Goal: Task Accomplishment & Management: Manage account settings

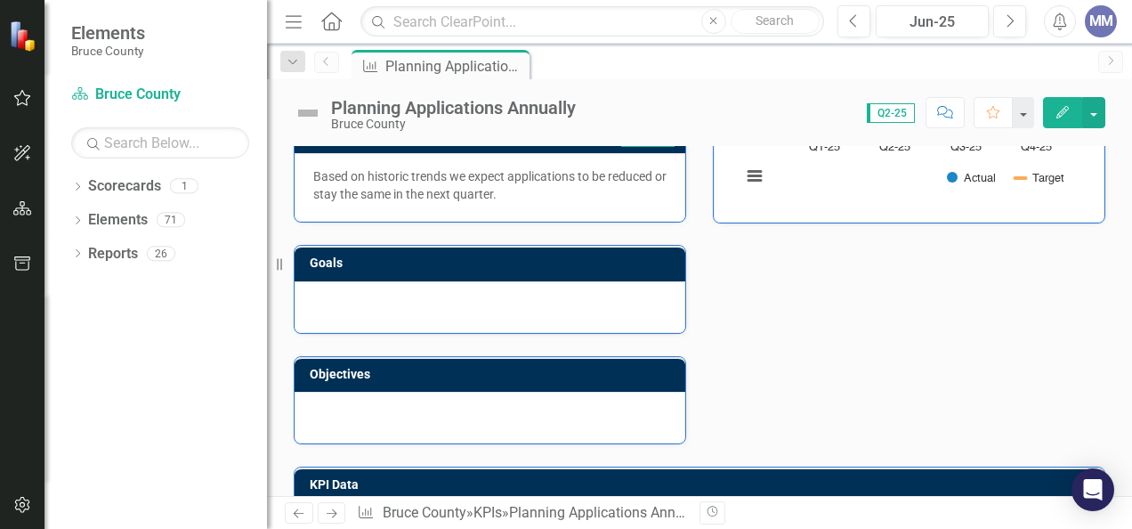
scroll to position [383, 0]
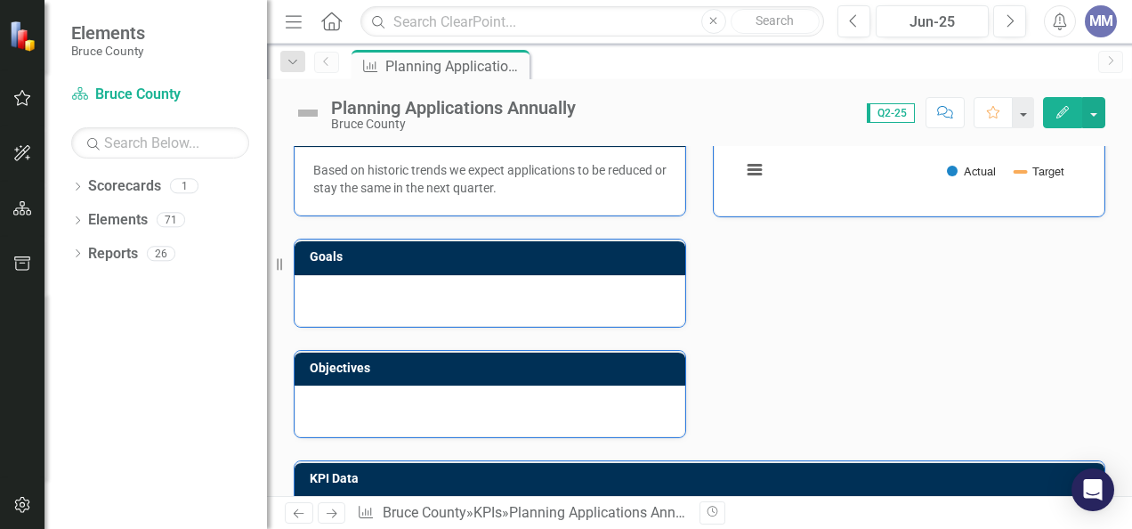
click at [1057, 110] on icon "Edit" at bounding box center [1063, 112] width 16 height 12
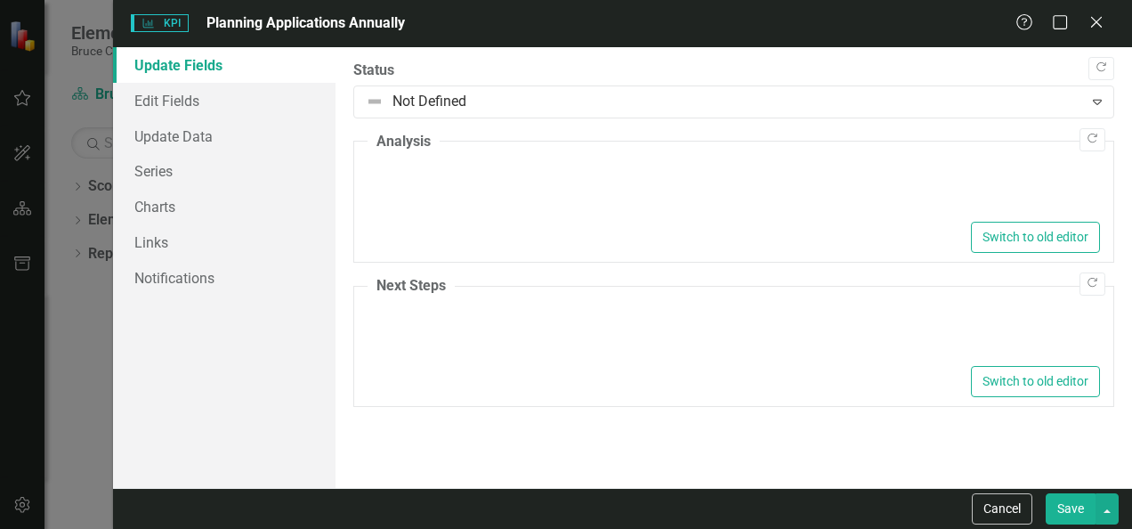
type textarea "<p>KPI target value is a projection based on average number of planning applica…"
type textarea "<p>Based on historic trends we expect applications to be reduced or stay the sa…"
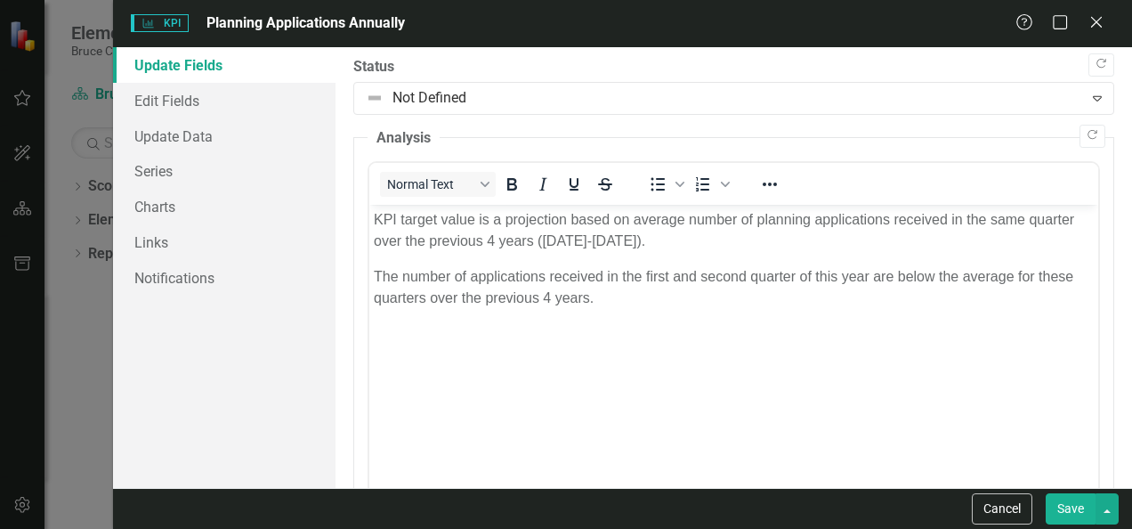
scroll to position [0, 0]
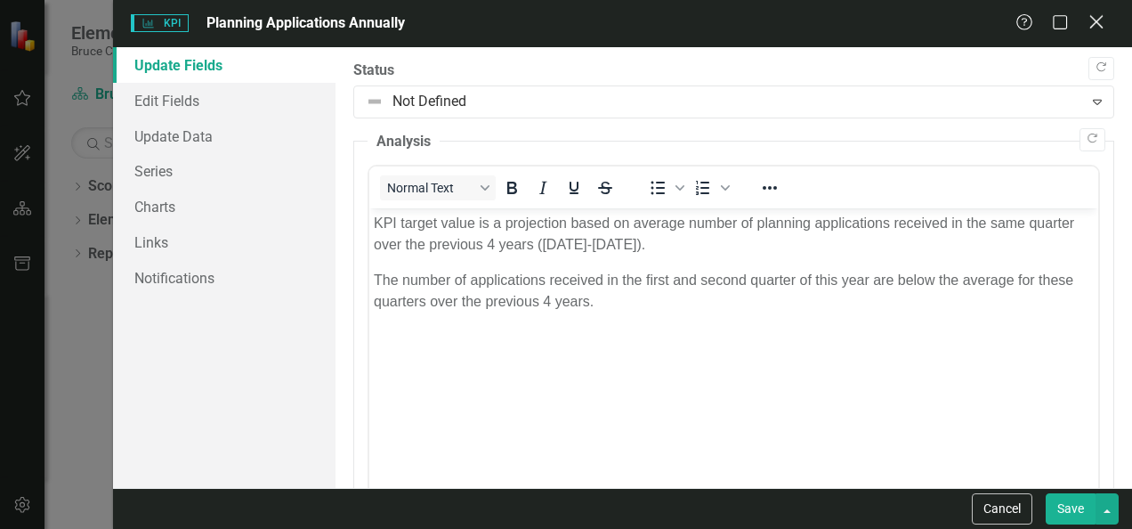
click at [1091, 26] on icon "Close" at bounding box center [1096, 21] width 22 height 17
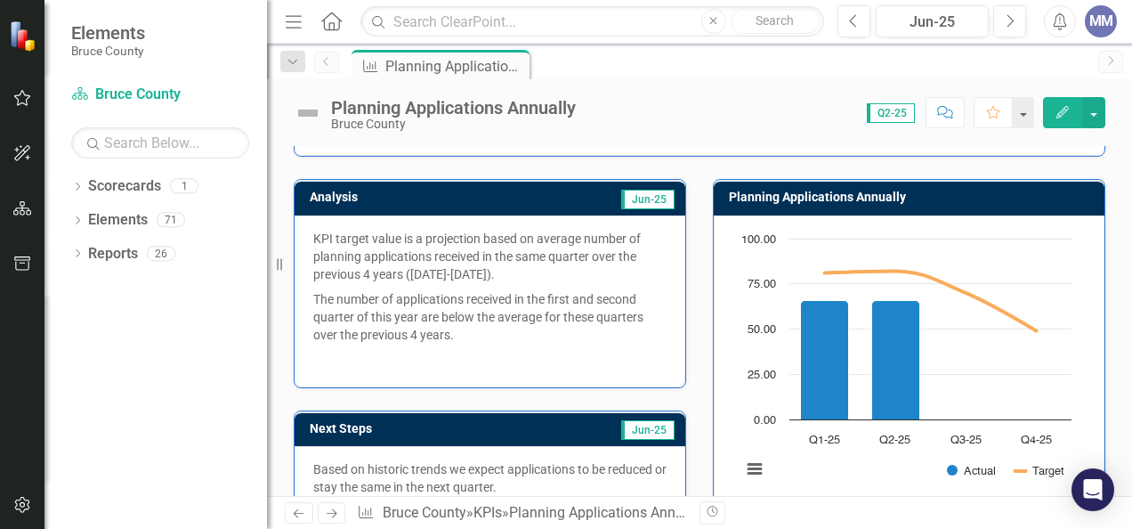
scroll to position [79, 0]
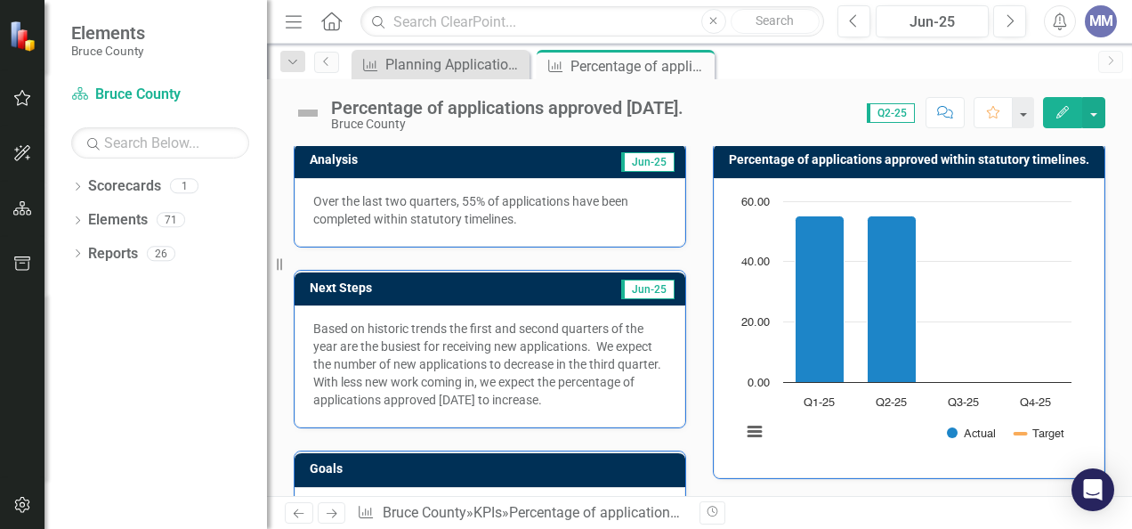
scroll to position [122, 0]
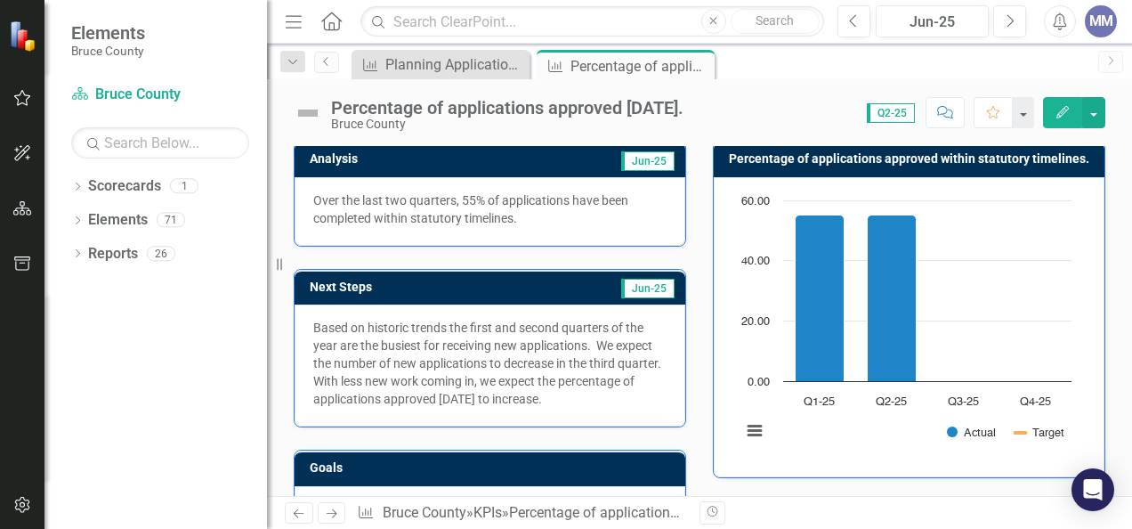
click at [1060, 116] on icon "Edit" at bounding box center [1063, 112] width 16 height 12
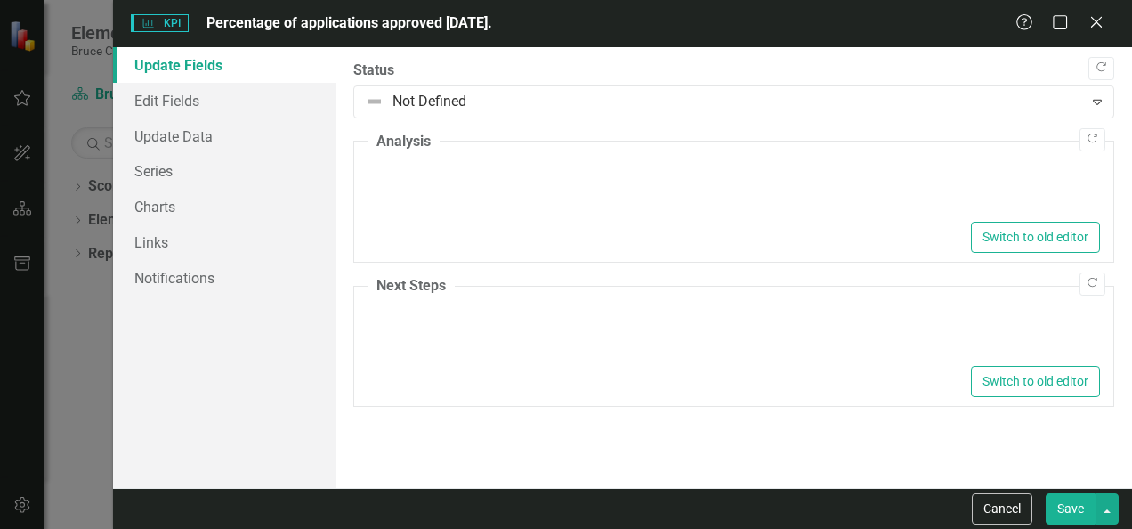
type textarea "<p>Over the last two quarters, 55% of applications have been completed within s…"
type textarea "<p>Based on historic trends the first and second quarters of the year are the b…"
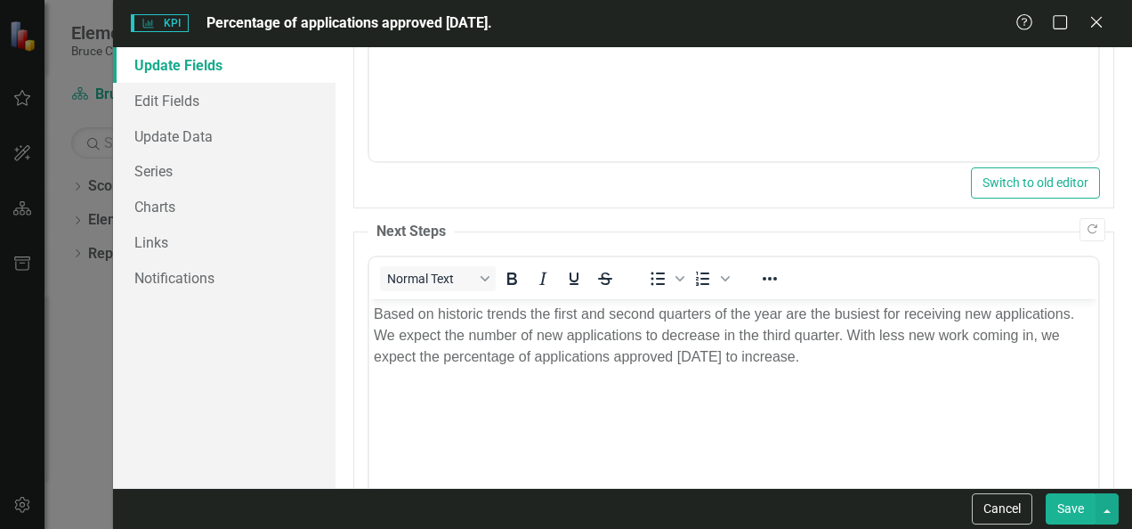
scroll to position [361, 0]
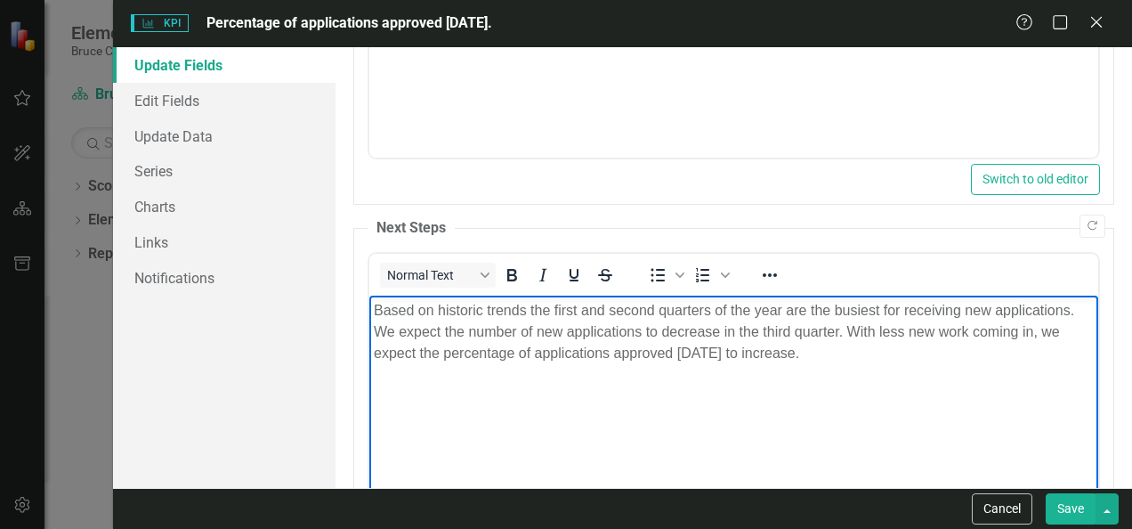
drag, startPoint x: 846, startPoint y: 358, endPoint x: 662, endPoint y: 337, distance: 185.3
click at [662, 337] on p "Based on historic trends the first and second quarters of the year are the busi…" at bounding box center [734, 332] width 720 height 64
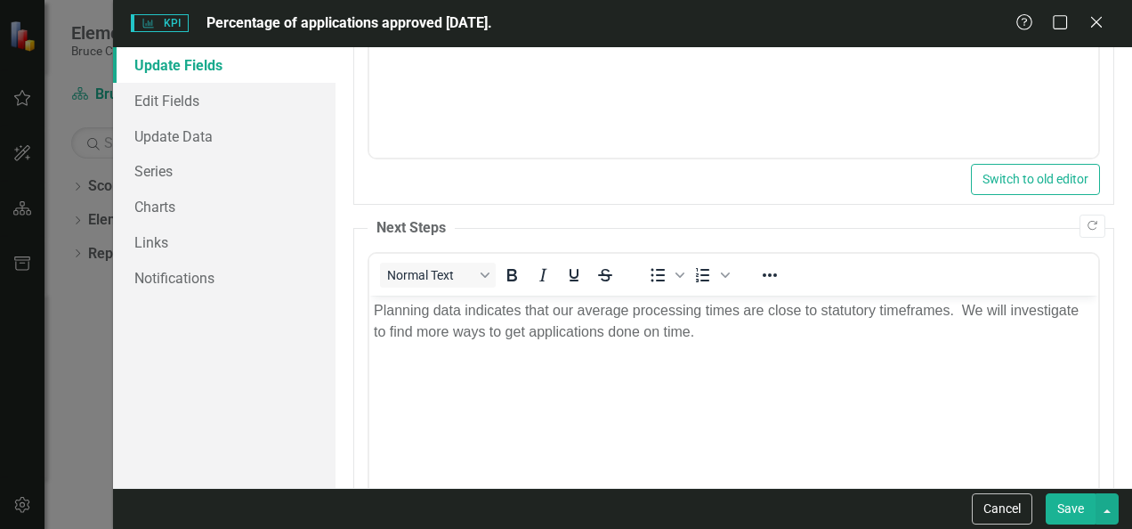
click at [1070, 507] on button "Save" at bounding box center [1071, 508] width 50 height 31
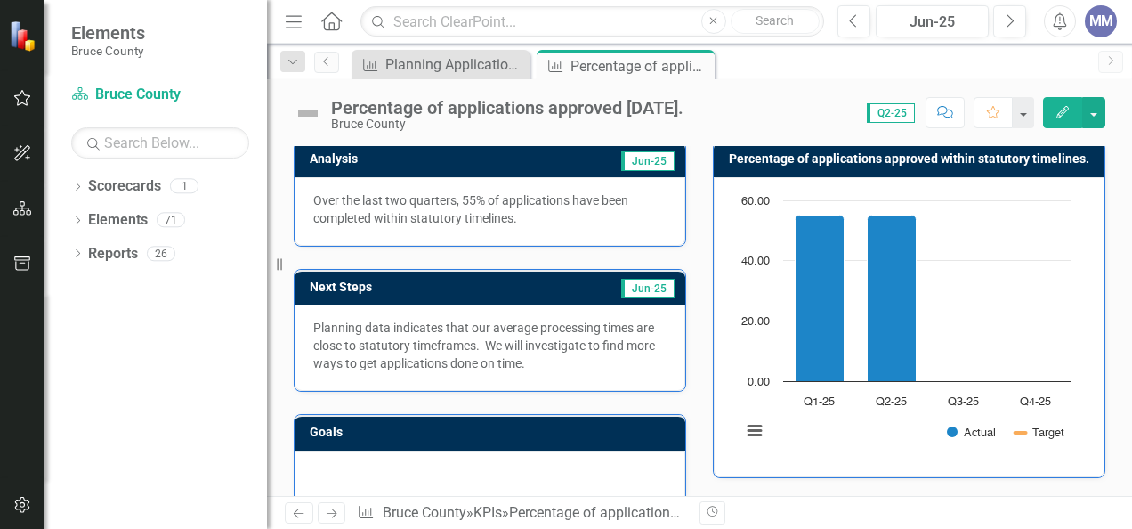
click at [1059, 115] on icon "Edit" at bounding box center [1063, 112] width 16 height 12
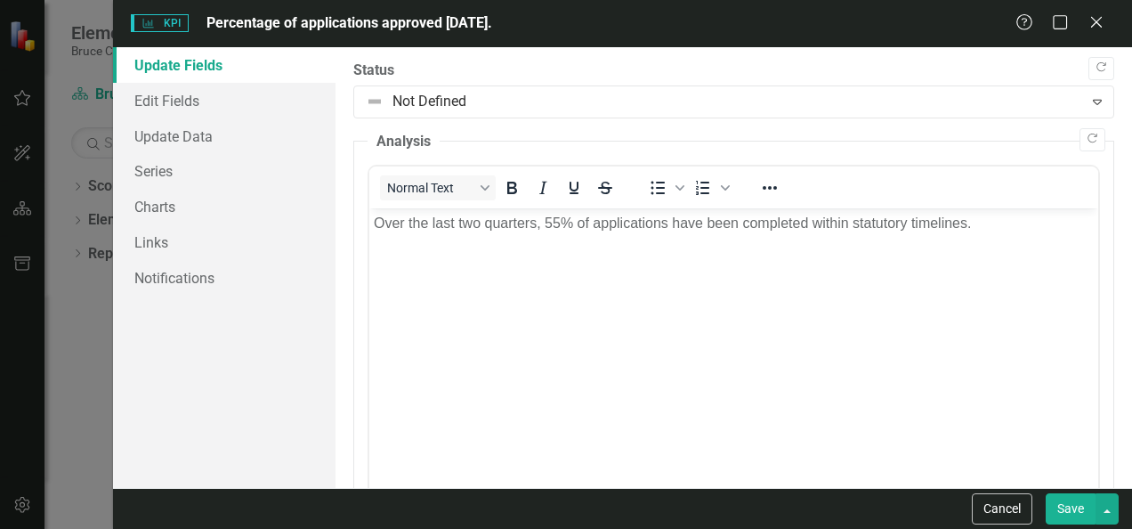
scroll to position [0, 0]
click at [1111, 190] on div ""Update" fields in ClearPoint are the fields that change from reporting period …" at bounding box center [733, 267] width 796 height 440
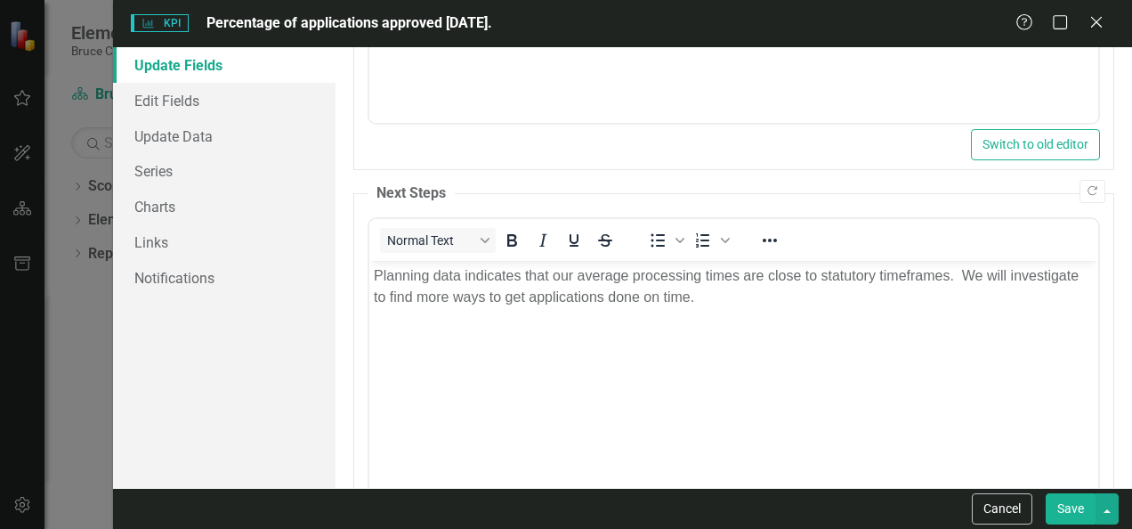
scroll to position [397, 0]
click at [602, 295] on p "Planning data indicates that our average processing times are close to statutor…" at bounding box center [734, 285] width 720 height 43
click at [1079, 510] on button "Save" at bounding box center [1071, 508] width 50 height 31
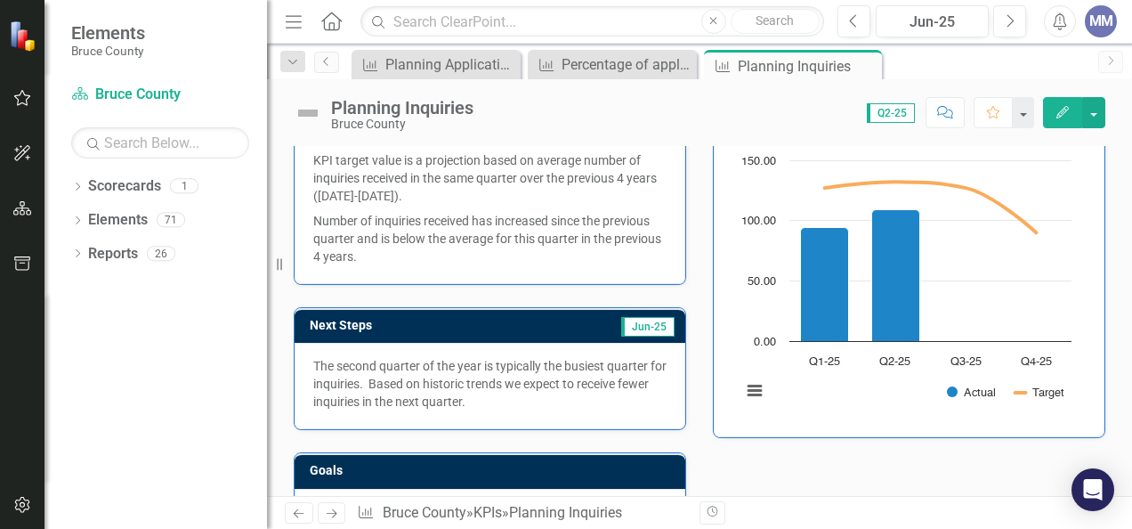
scroll to position [153, 0]
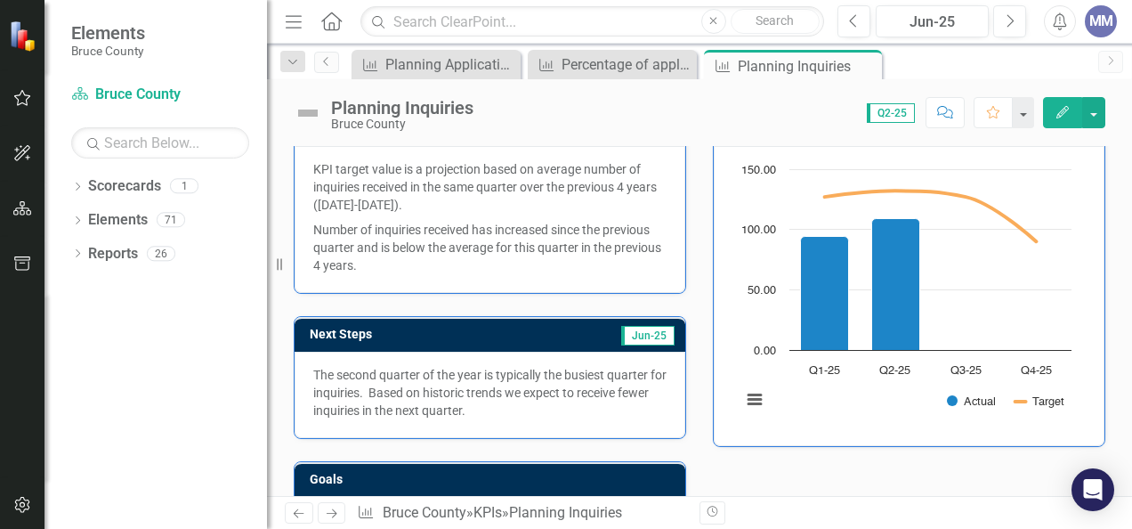
click at [343, 157] on div "KPI target value is a projection based on average number of inquiries received …" at bounding box center [490, 219] width 391 height 147
click at [1063, 119] on button "Edit" at bounding box center [1062, 112] width 39 height 31
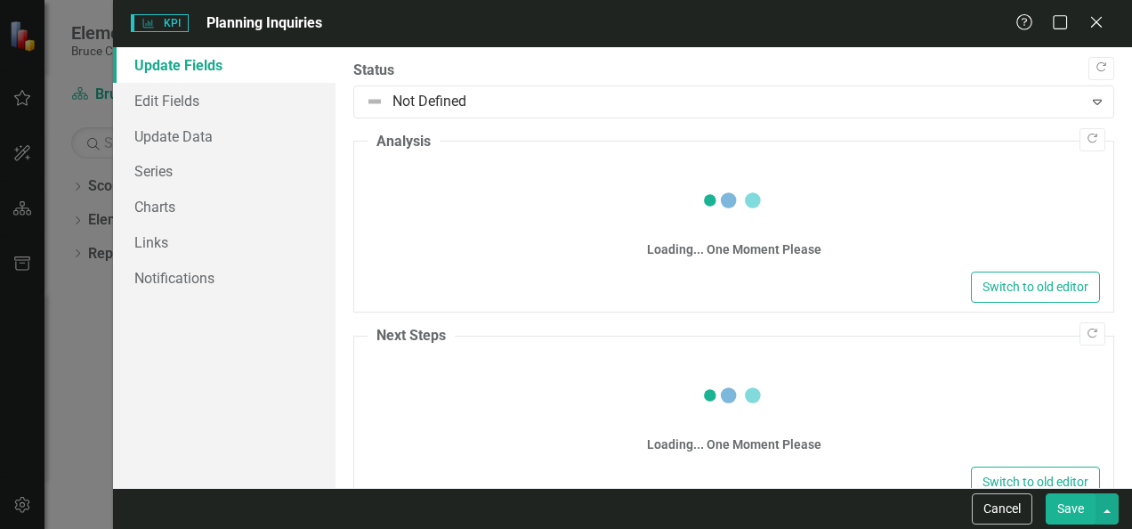
drag, startPoint x: 402, startPoint y: 184, endPoint x: 427, endPoint y: 187, distance: 25.1
click at [402, 184] on div "Loading... One Moment Please" at bounding box center [734, 216] width 732 height 102
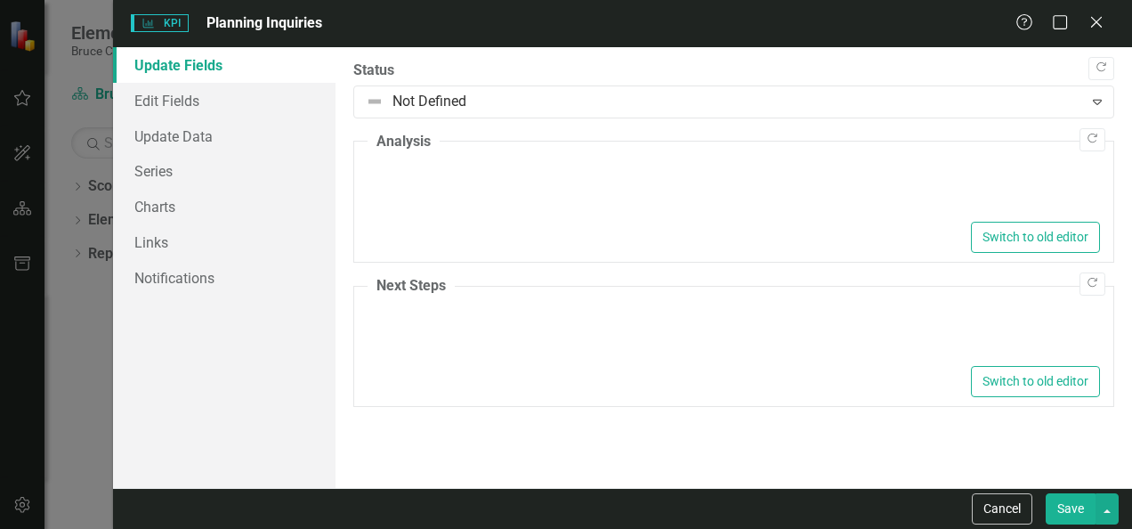
type textarea "<p>KPI target value is a projection based on average number of inquiries receiv…"
type textarea "<p>The second quarter of the year is typically the busiest quarter for inquirie…"
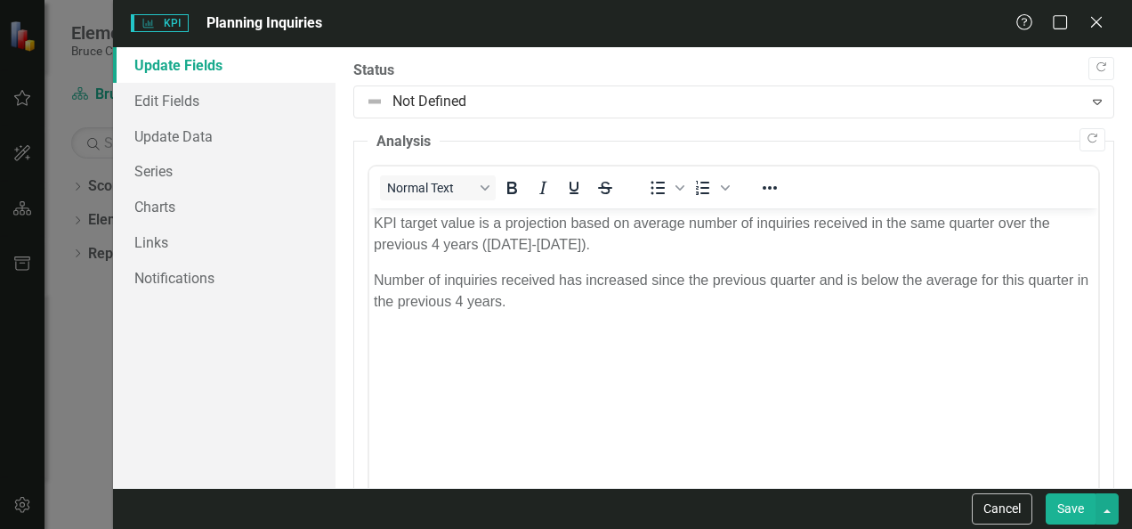
scroll to position [0, 0]
click at [418, 223] on p "KPI target value is a projection based on average number of inquiries received …" at bounding box center [734, 234] width 720 height 43
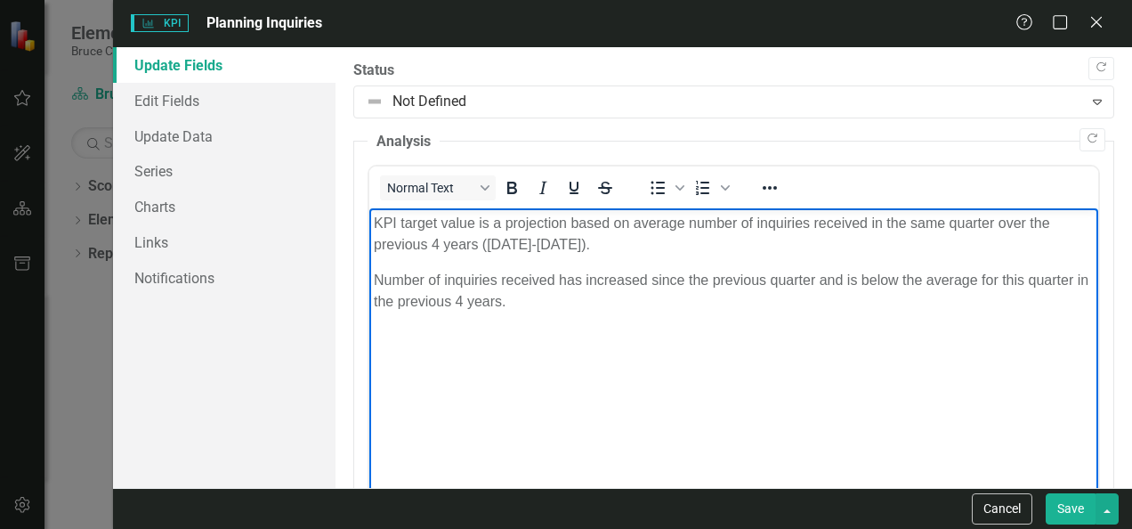
click at [401, 225] on p "KPI target value is a projection based on average number of inquiries received …" at bounding box center [734, 234] width 720 height 43
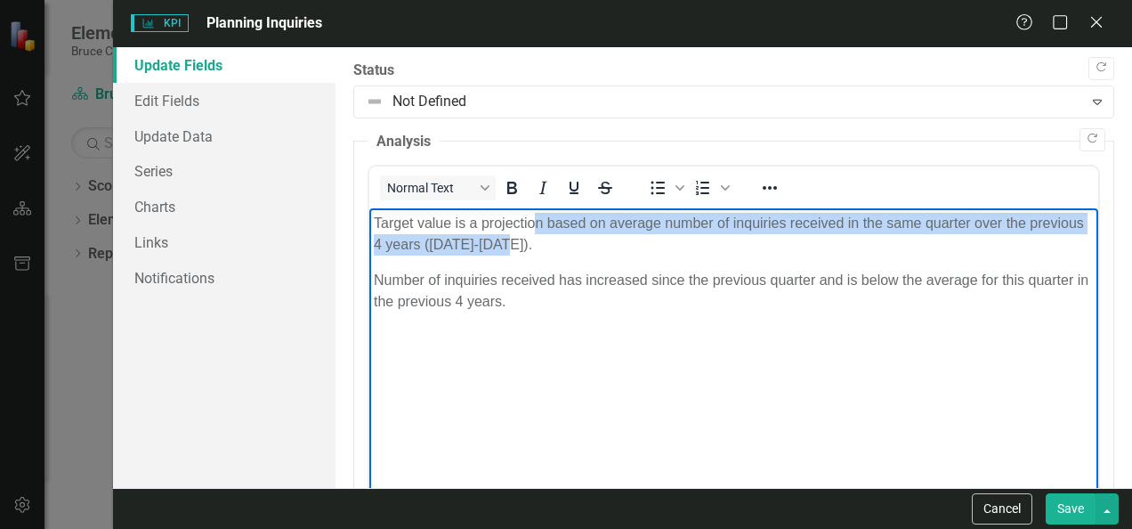
drag, startPoint x: 538, startPoint y: 226, endPoint x: 587, endPoint y: 251, distance: 54.9
click at [587, 251] on p "Target value is a projection based on average number of inquiries received in t…" at bounding box center [734, 234] width 720 height 43
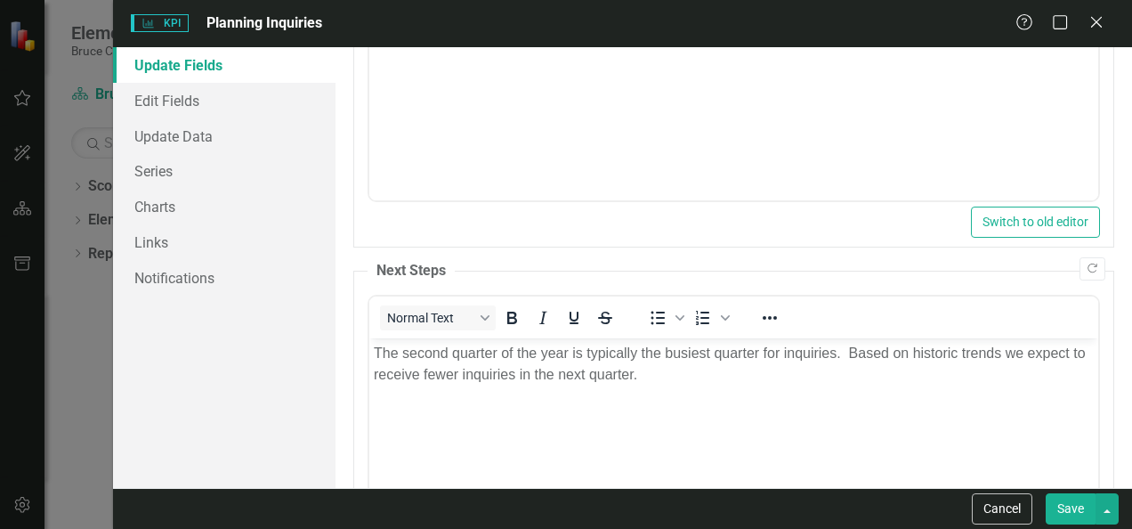
scroll to position [324, 0]
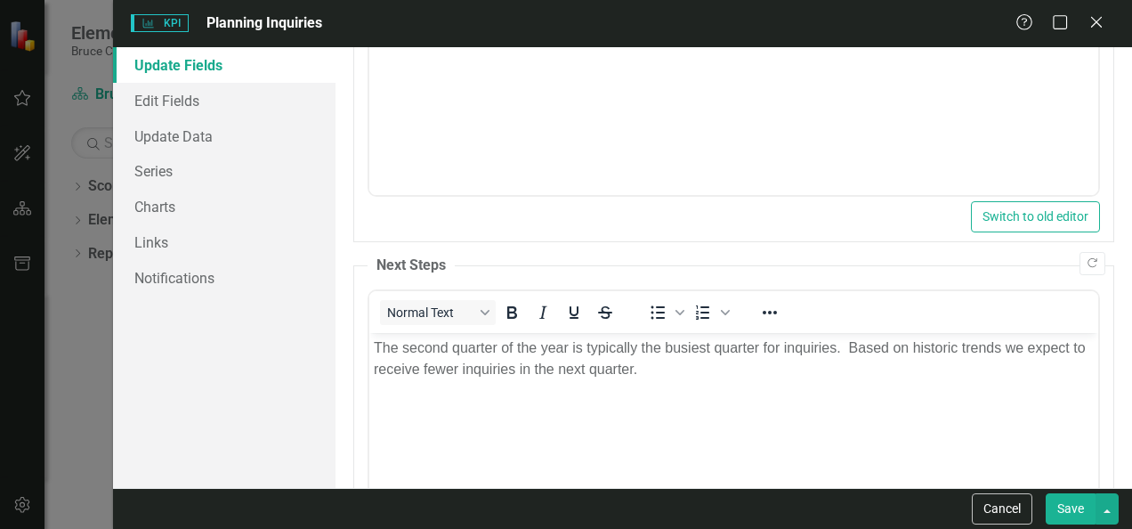
click at [1069, 355] on p "The second quarter of the year is typically the busiest quarter for inquiries. …" at bounding box center [734, 358] width 720 height 43
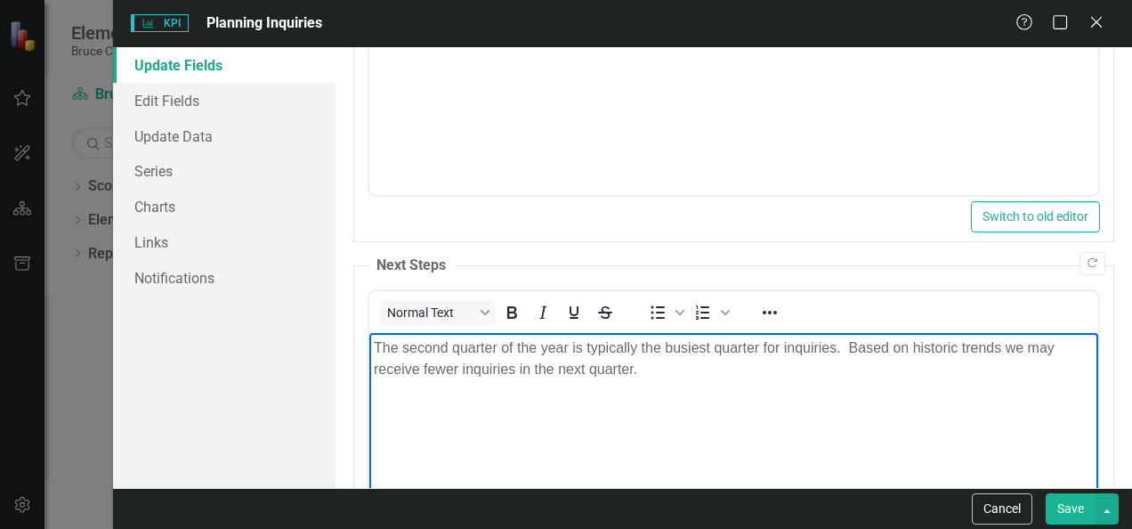
click at [1054, 511] on button "Save" at bounding box center [1071, 508] width 50 height 31
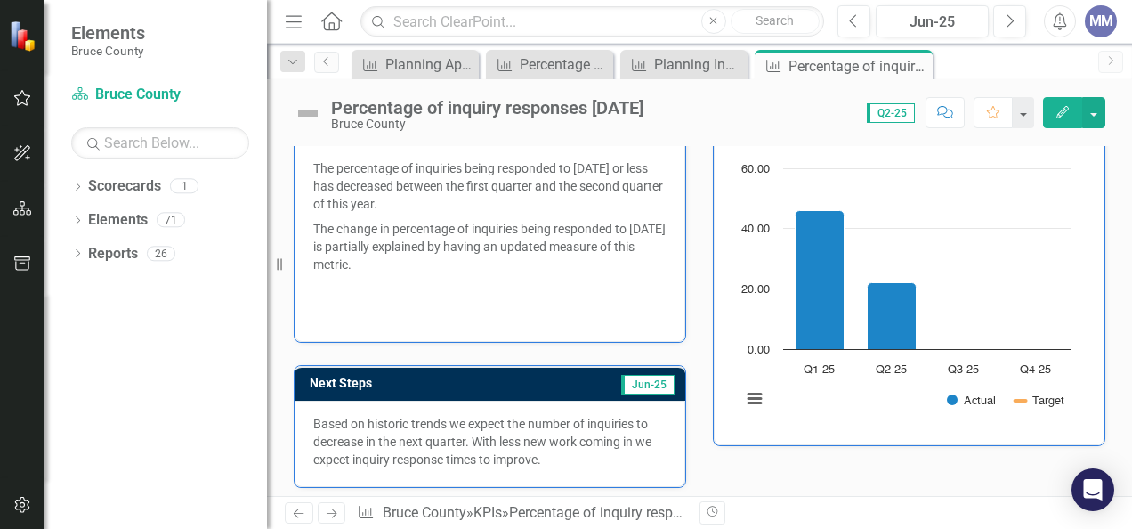
scroll to position [159, 0]
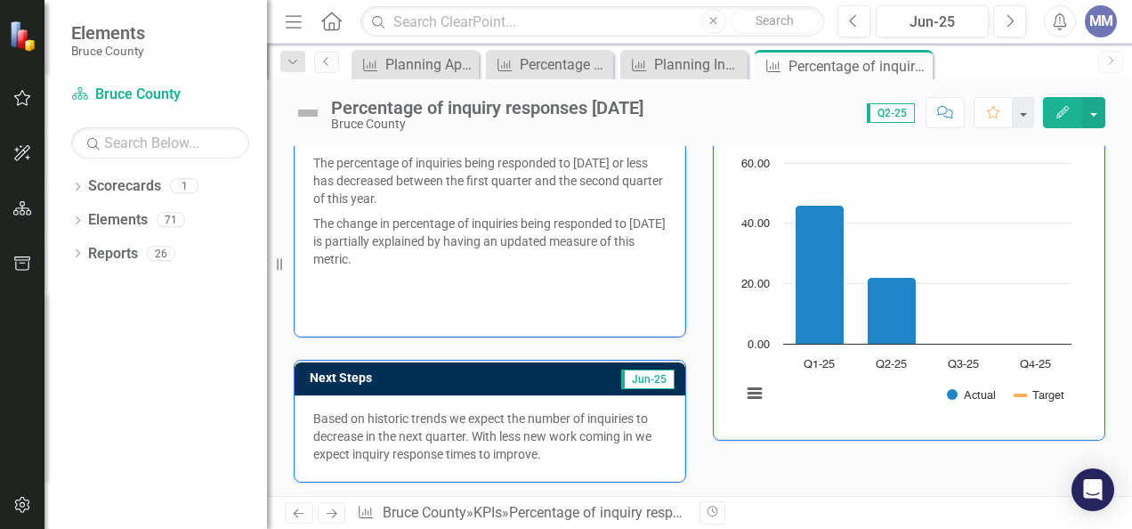
click at [1065, 115] on icon "Edit" at bounding box center [1063, 112] width 16 height 12
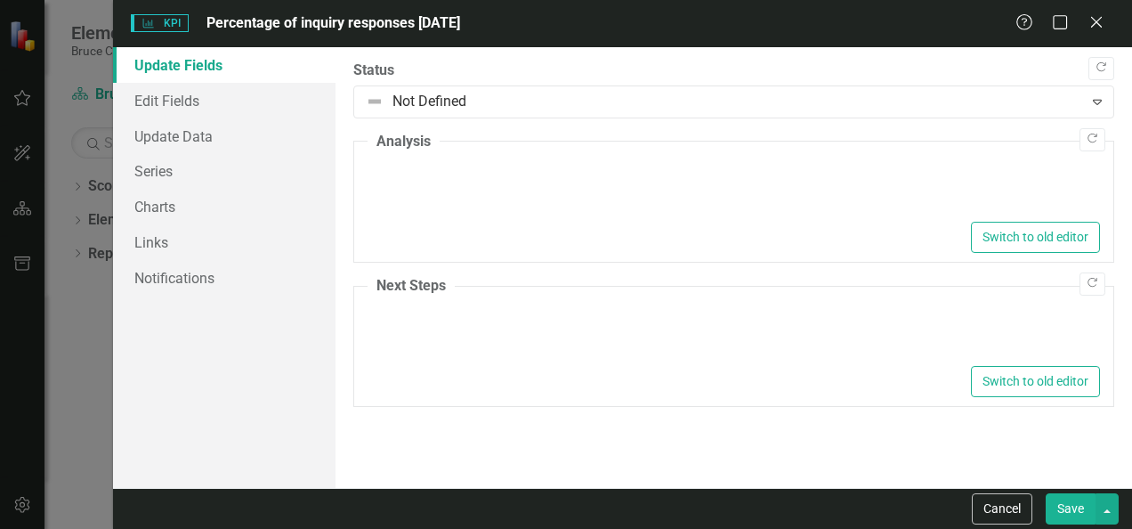
scroll to position [0, 0]
type textarea "<p>The percentage of inquiries being responded to [DATE] or less has decreased …"
type textarea "<p>Based on historic trends we expect the number of inquiries to decrease in th…"
drag, startPoint x: 1125, startPoint y: 181, endPoint x: 1128, endPoint y: 208, distance: 27.8
click at [1128, 208] on div ""Update" fields in ClearPoint are the fields that change from reporting period …" at bounding box center [733, 267] width 796 height 440
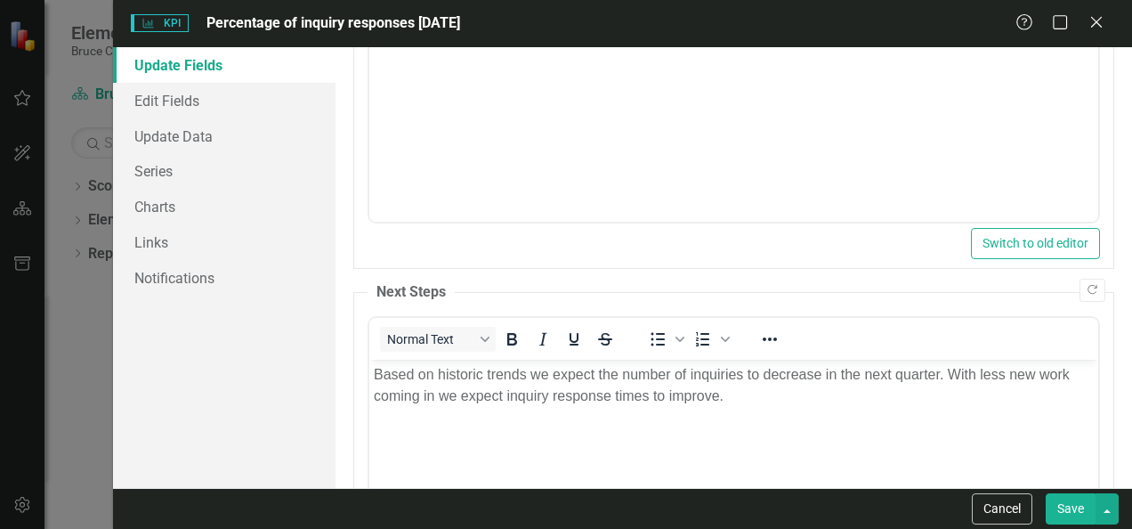
scroll to position [308, 0]
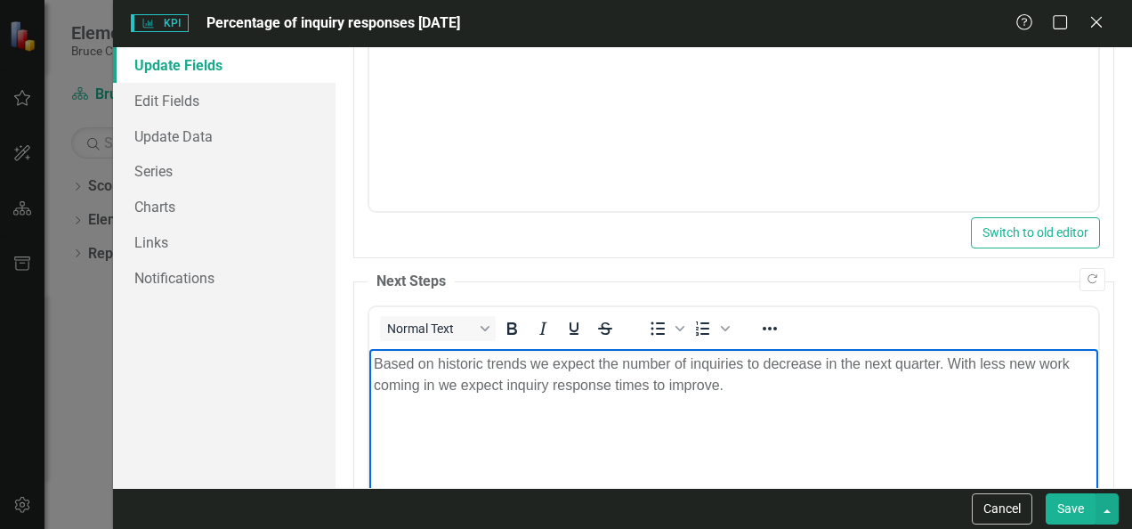
click at [510, 384] on p "Based on historic trends we expect the number of inquiries to decrease in the n…" at bounding box center [734, 374] width 720 height 43
click at [598, 363] on p "Based on historic trends we expect the number of inquiries to decrease in the n…" at bounding box center [734, 374] width 720 height 43
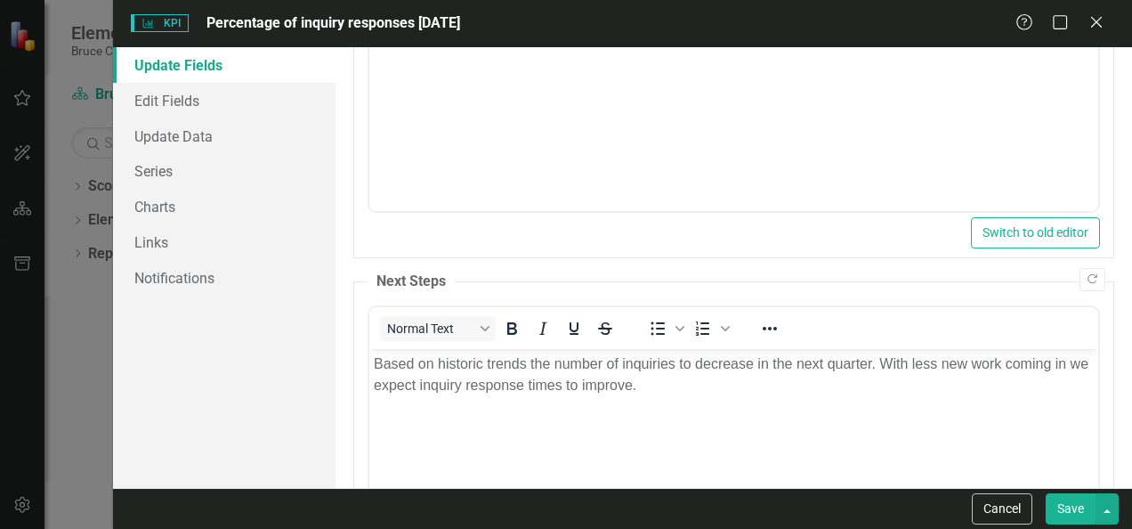
click at [1079, 511] on button "Save" at bounding box center [1071, 508] width 50 height 31
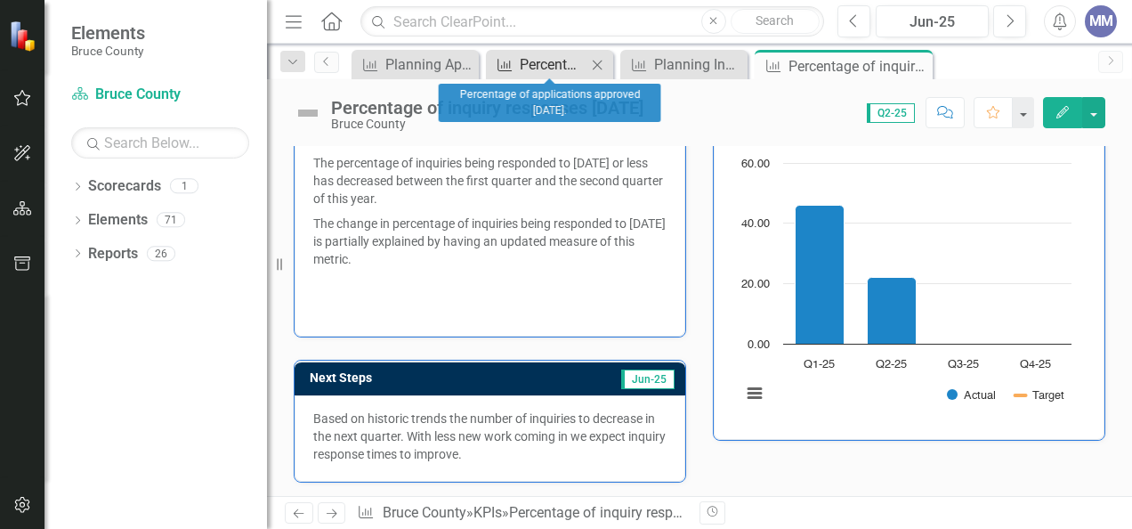
click at [532, 63] on div "Percentage of applications approved [DATE]." at bounding box center [553, 64] width 67 height 22
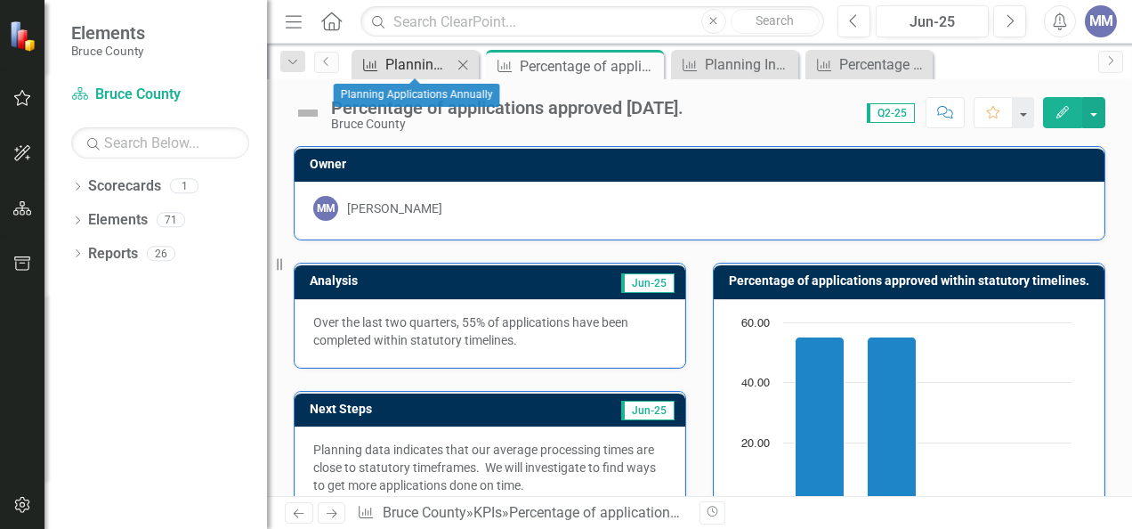
click at [429, 62] on div "Planning Applications Annually" at bounding box center [418, 64] width 67 height 22
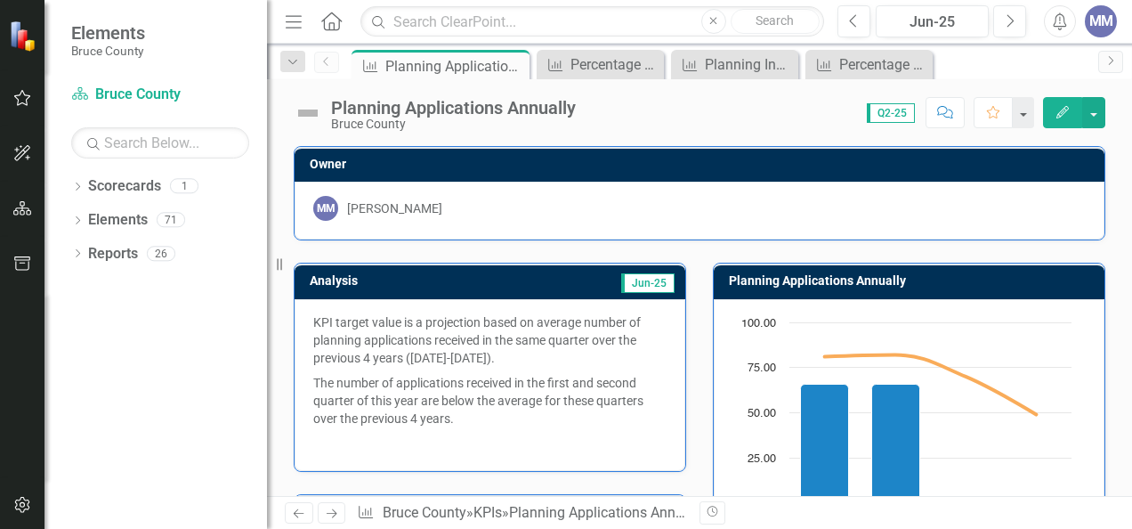
click at [1059, 115] on icon "Edit" at bounding box center [1063, 112] width 16 height 12
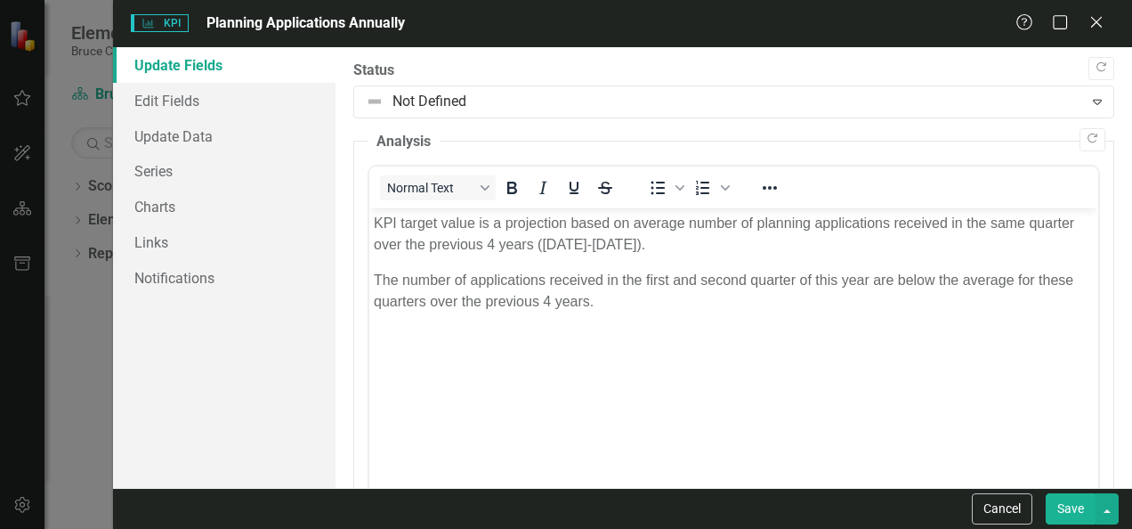
click at [401, 223] on p "KPI target value is a projection based on average number of planning applicatio…" at bounding box center [734, 234] width 720 height 43
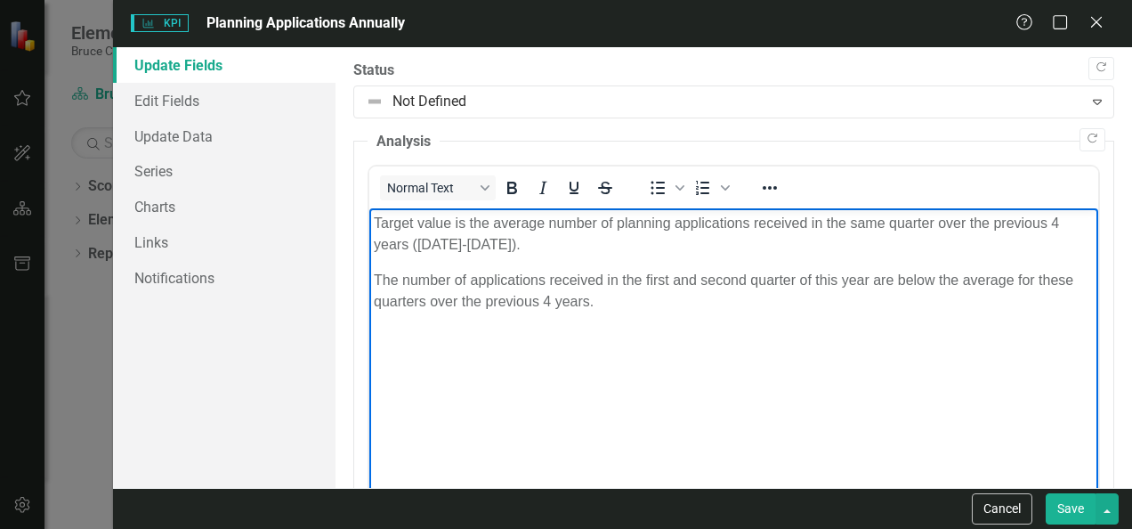
drag, startPoint x: 961, startPoint y: 391, endPoint x: 1021, endPoint y: 422, distance: 67.3
click at [1021, 422] on body "Target value is the average number of planning applications received in the sam…" at bounding box center [733, 341] width 729 height 267
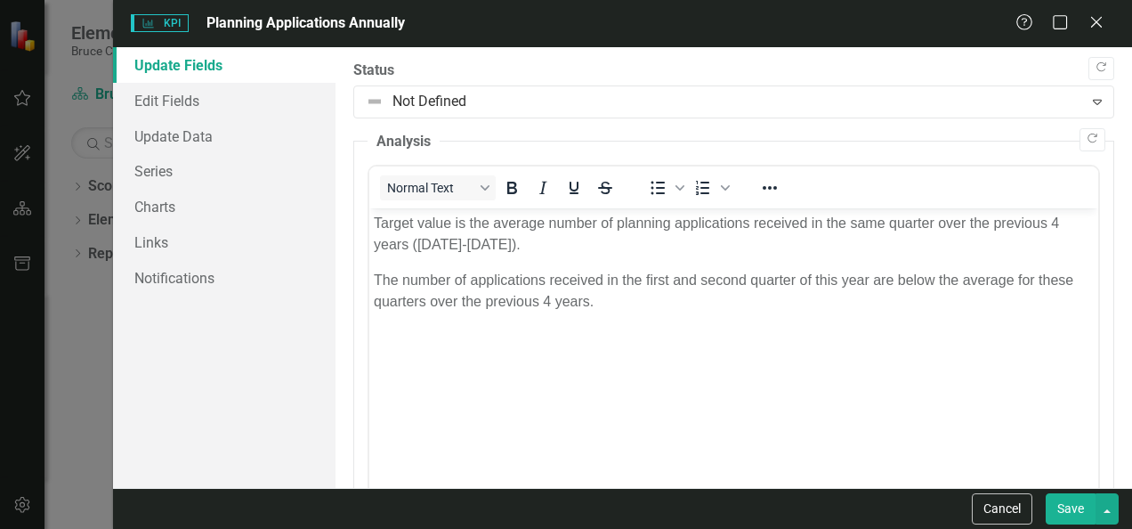
click at [1064, 507] on button "Save" at bounding box center [1071, 508] width 50 height 31
